Goal: Navigation & Orientation: Find specific page/section

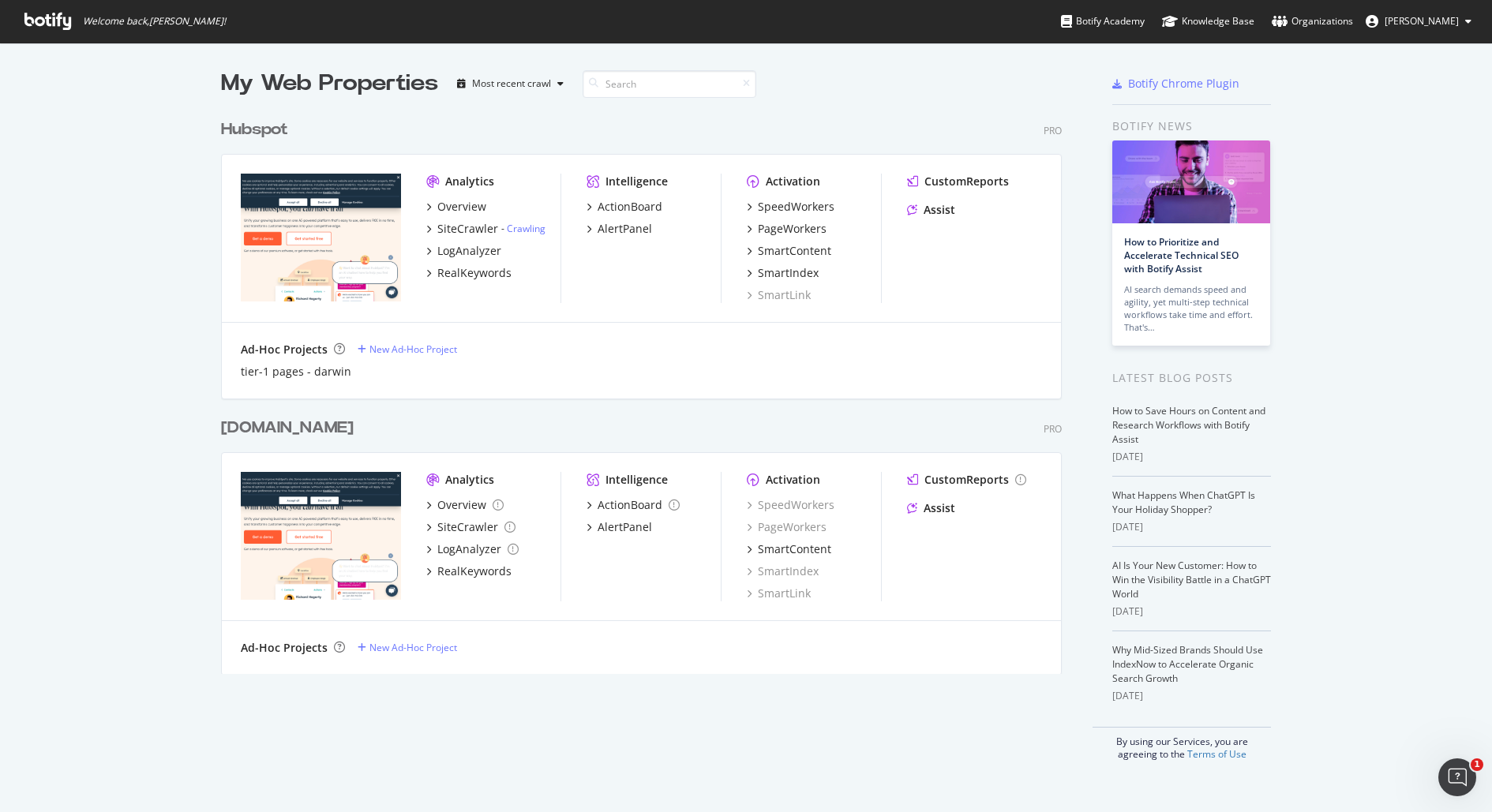
click at [246, 128] on div "Hubspot" at bounding box center [254, 130] width 67 height 23
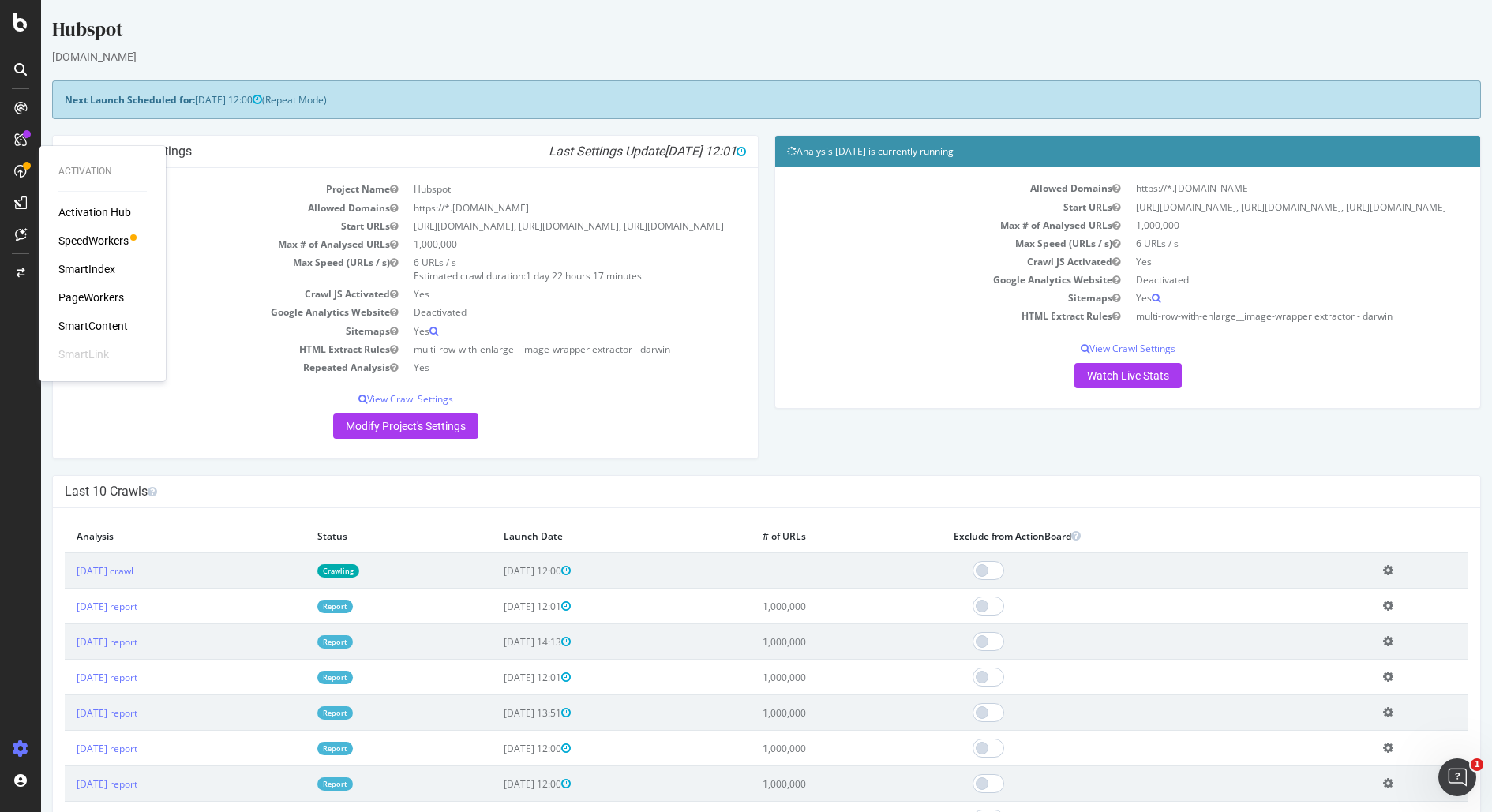
click at [126, 242] on div "SpeedWorkers" at bounding box center [94, 241] width 70 height 16
click at [88, 297] on div "PageWorkers" at bounding box center [91, 298] width 65 height 16
click at [85, 269] on div "SmartIndex" at bounding box center [87, 269] width 57 height 16
click at [91, 325] on div "SmartContent" at bounding box center [93, 326] width 69 height 16
click at [108, 185] on div "ActionBoard" at bounding box center [89, 181] width 61 height 16
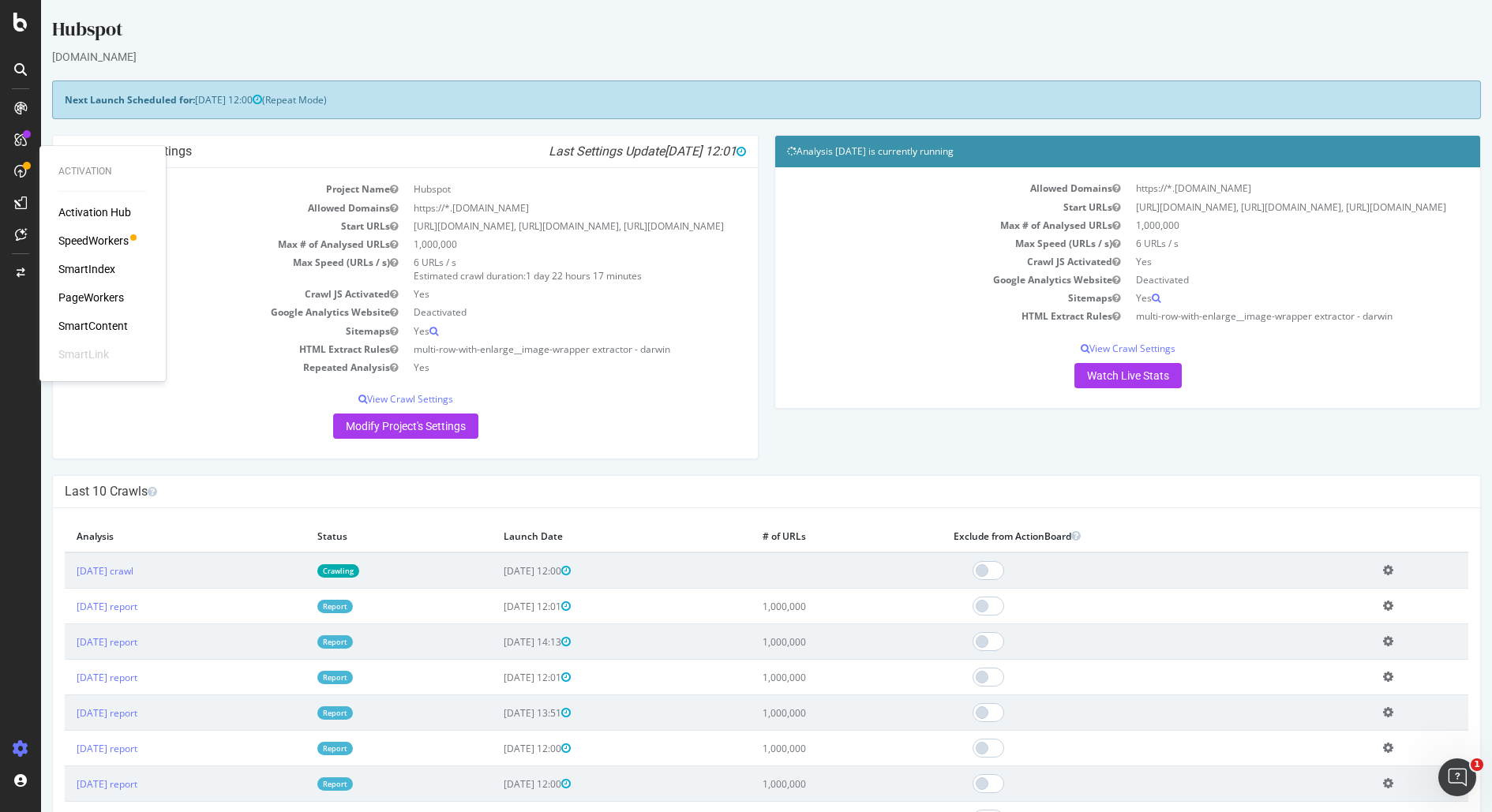
click at [95, 300] on div "PageWorkers" at bounding box center [91, 298] width 65 height 16
click at [94, 328] on div "SmartContent" at bounding box center [93, 326] width 69 height 16
click at [98, 215] on div "Activation Hub" at bounding box center [95, 212] width 72 height 16
click at [103, 176] on div "ActionBoard" at bounding box center [89, 181] width 61 height 16
